Goal: Communication & Community: Ask a question

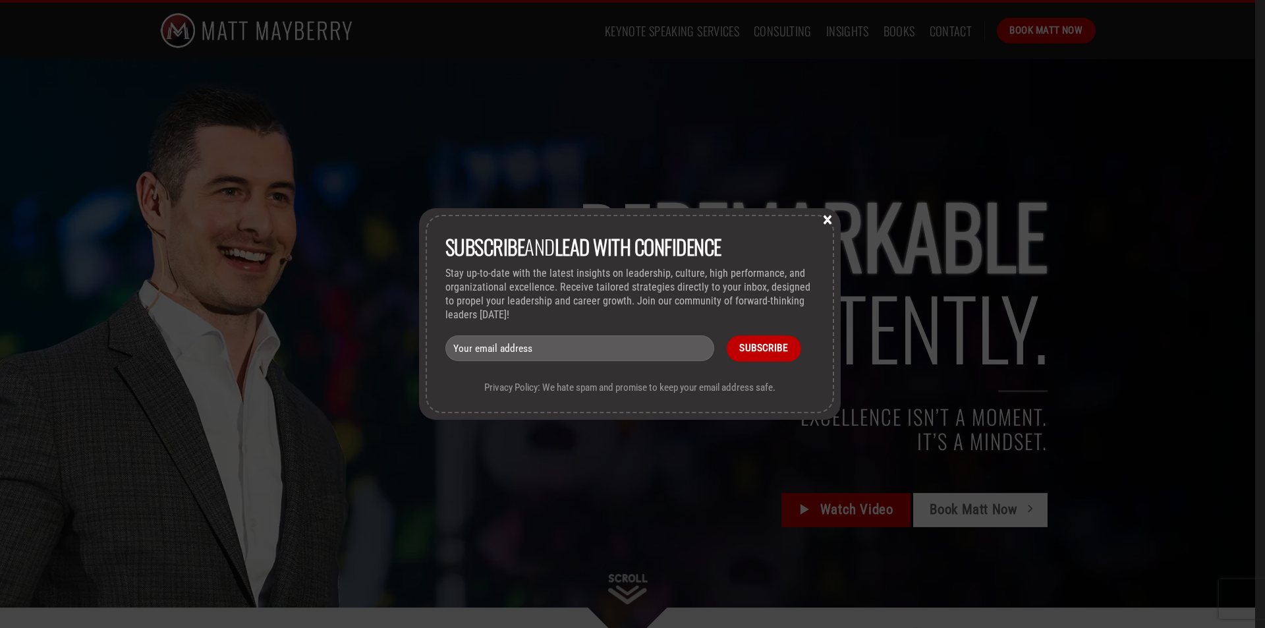
click at [836, 219] on button "×" at bounding box center [828, 219] width 20 height 12
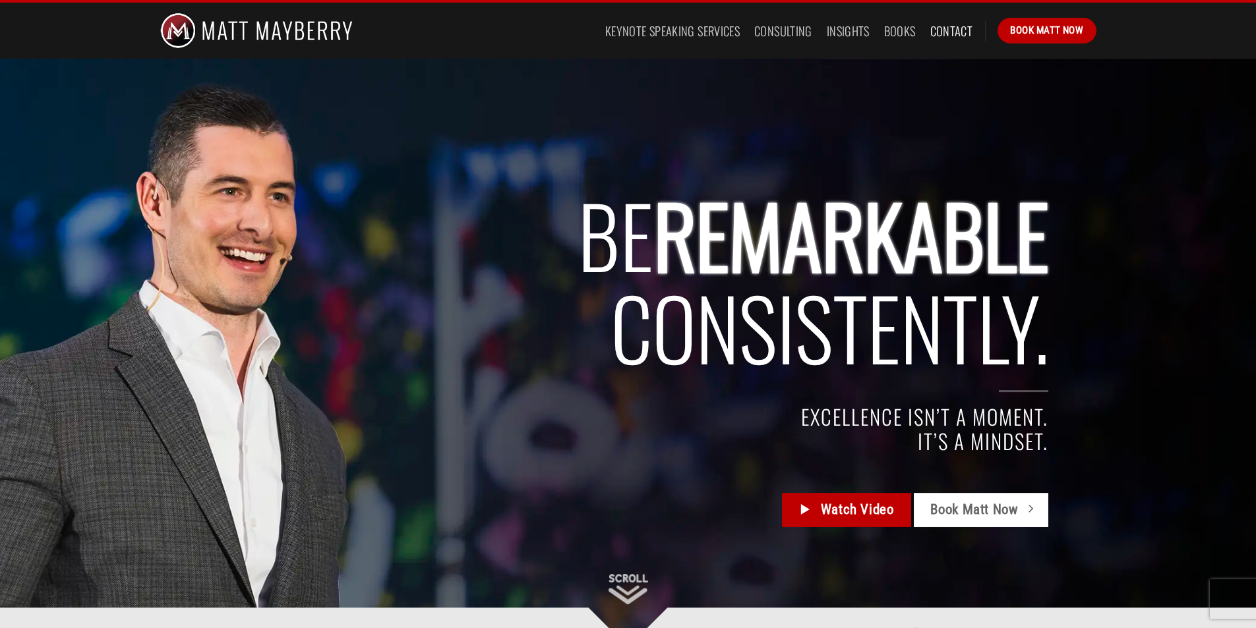
drag, startPoint x: 934, startPoint y: 32, endPoint x: 929, endPoint y: 47, distance: 16.1
click at [935, 32] on link "Contact" at bounding box center [951, 31] width 43 height 24
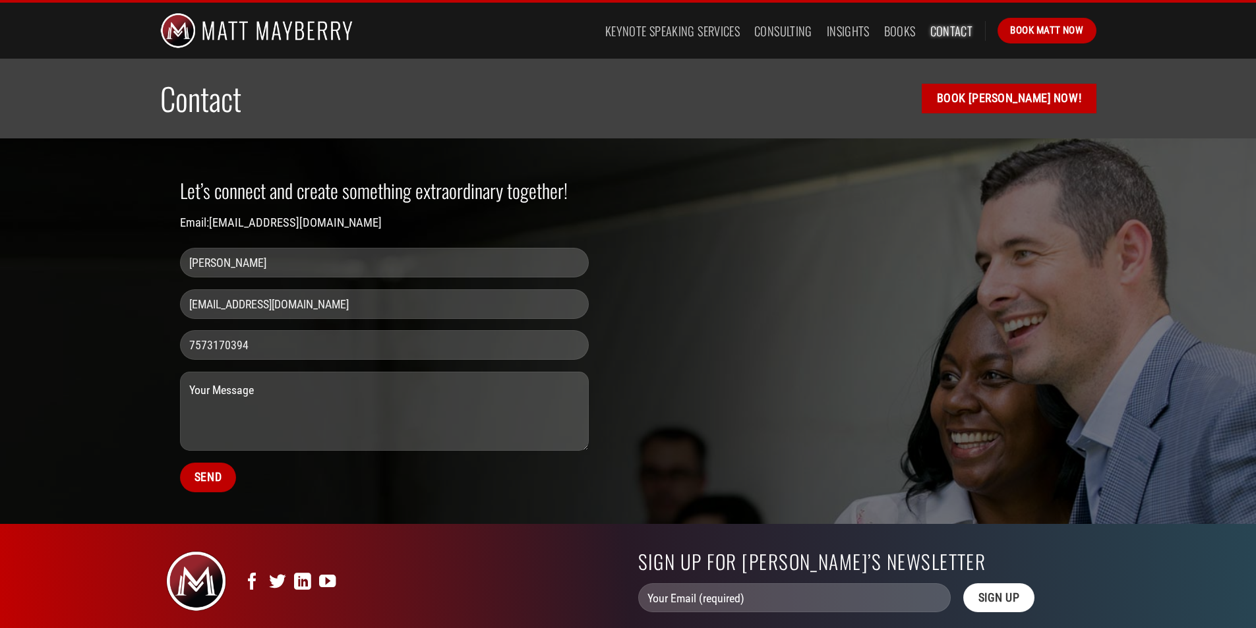
click at [293, 418] on textarea "Contact form" at bounding box center [384, 411] width 409 height 79
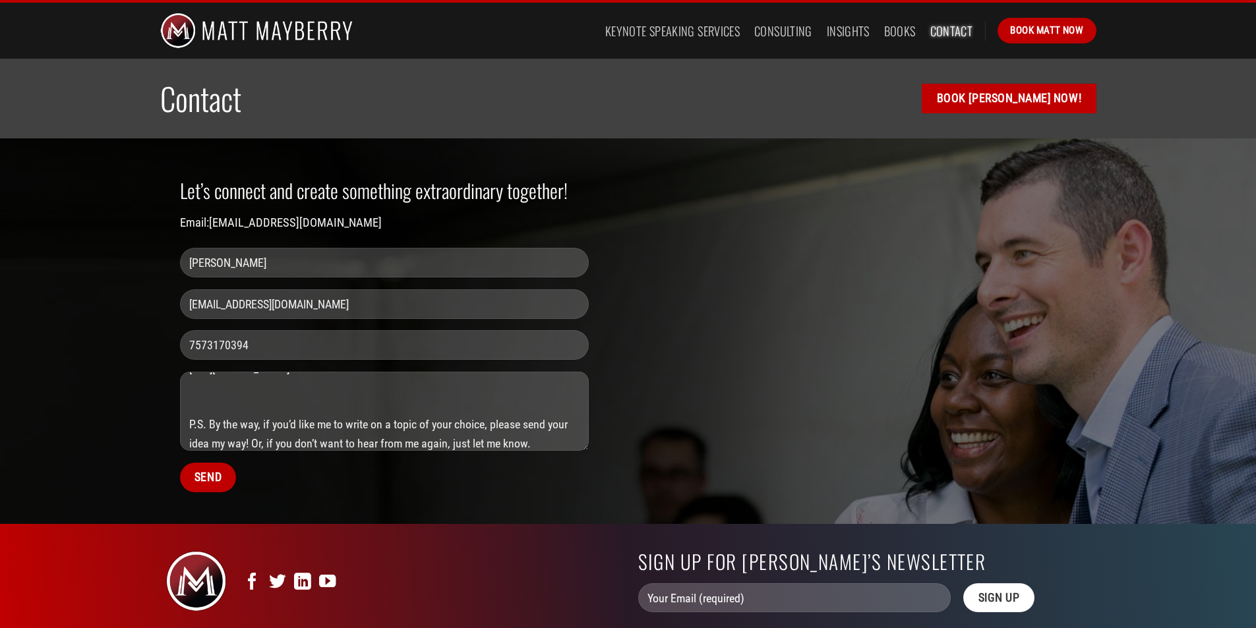
scroll to position [172, 0]
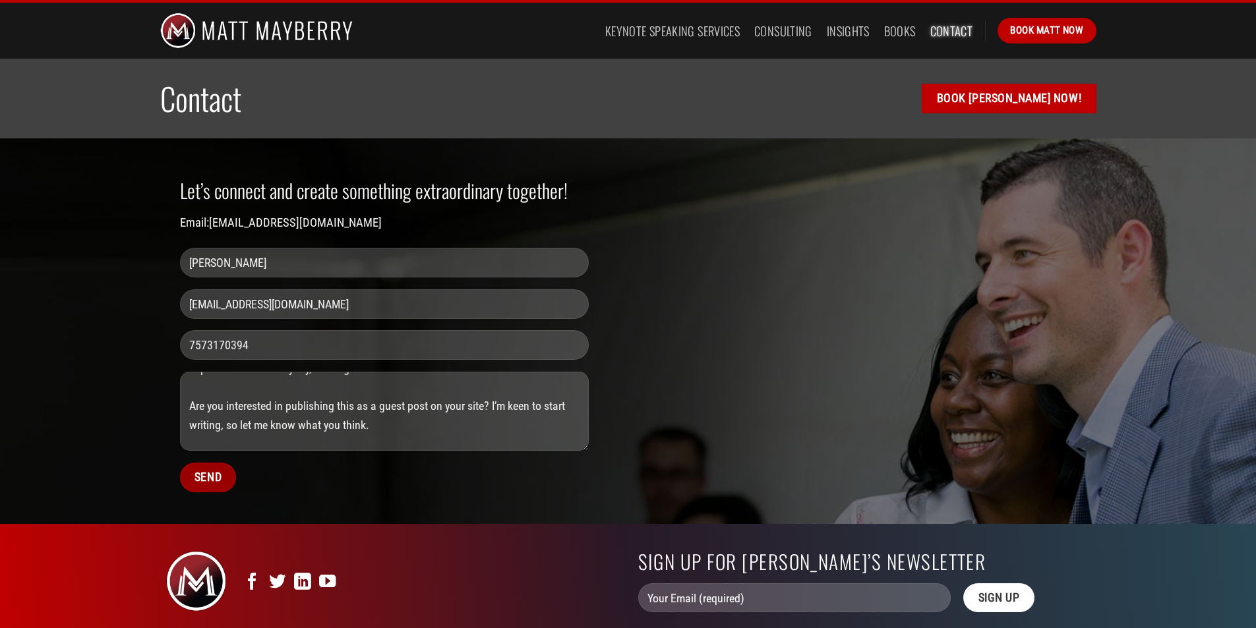
type textarea "Hi there, With economic uncertainty still a concern, I’d like to suggest writin…"
click at [212, 481] on input "Send" at bounding box center [208, 478] width 57 height 30
